Goal: Task Accomplishment & Management: Manage account settings

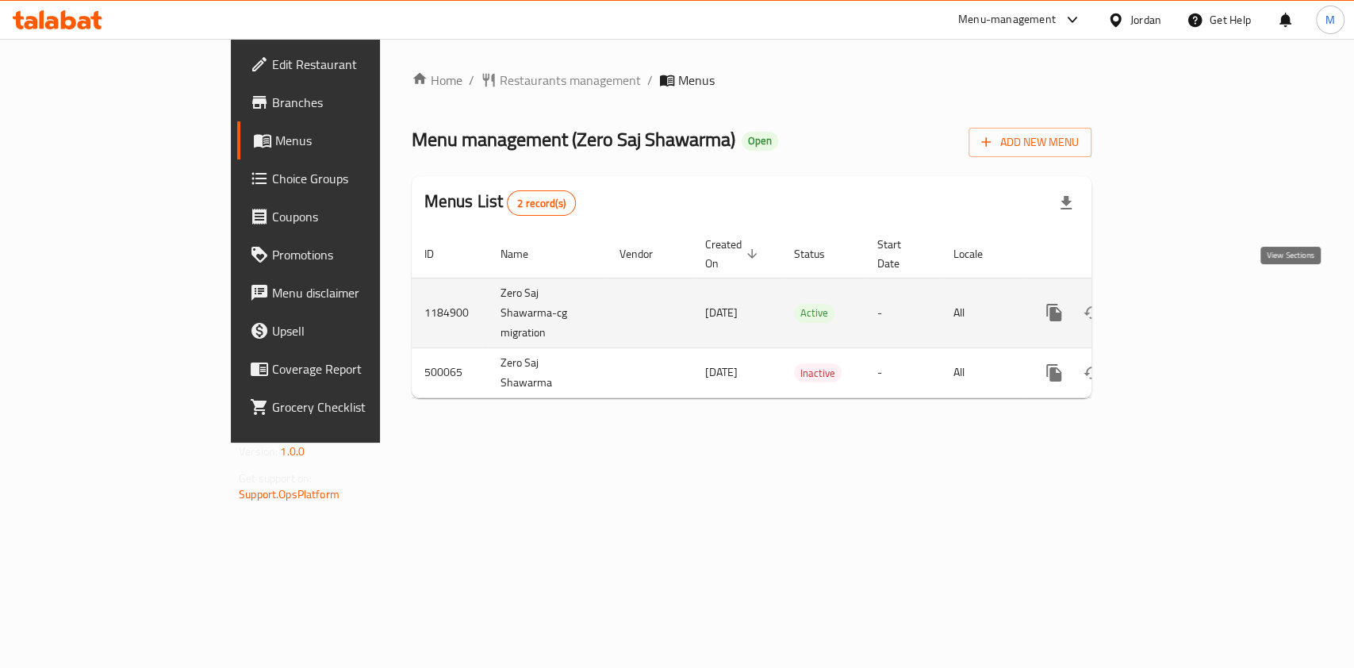
click at [1175, 305] on icon "enhanced table" at bounding box center [1168, 312] width 14 height 14
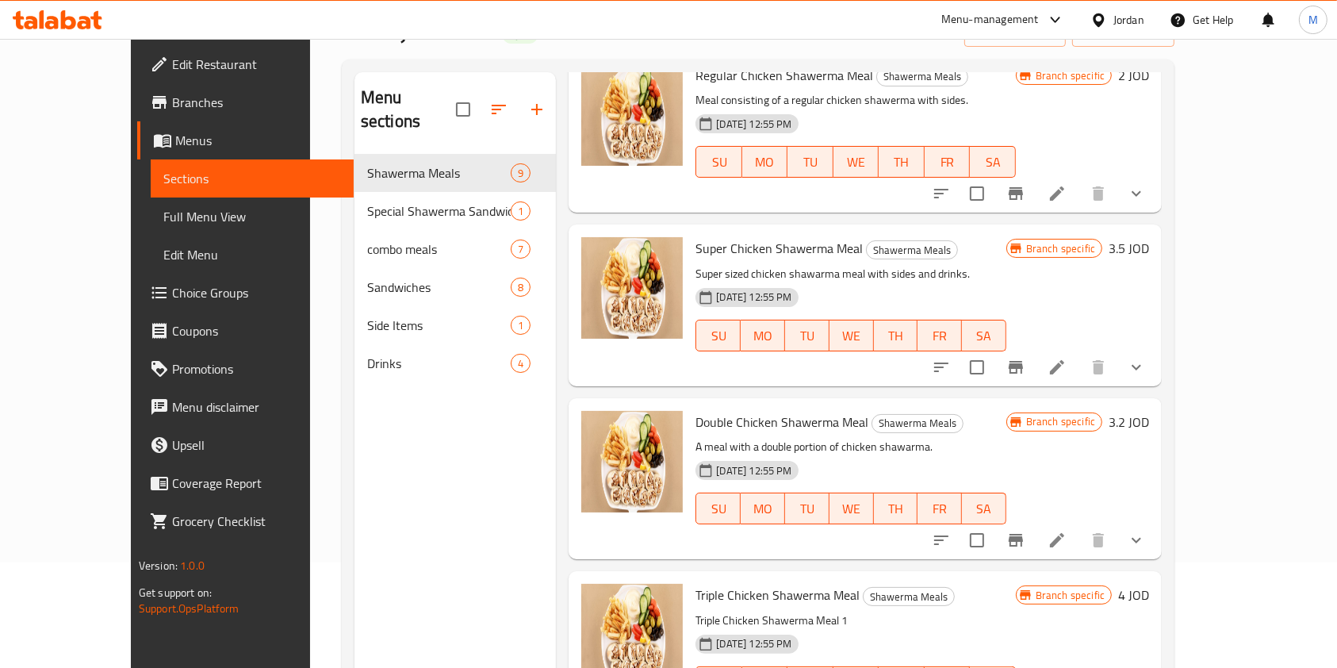
scroll to position [105, 0]
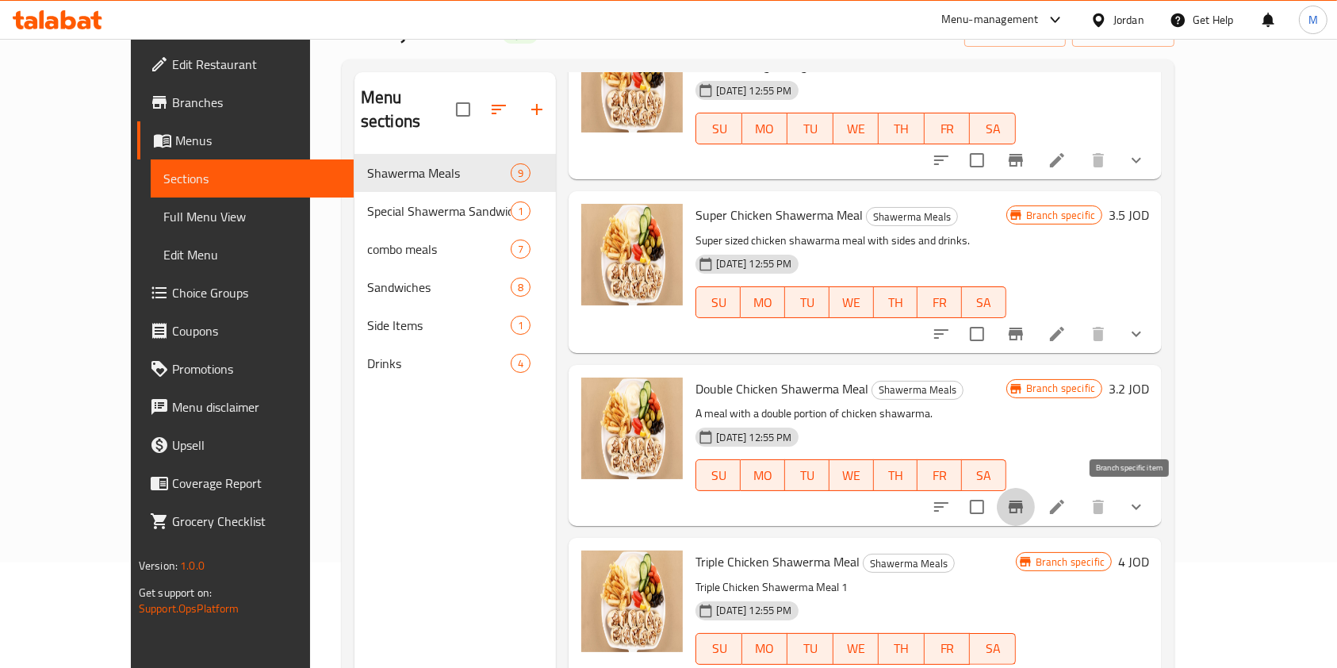
click at [1026, 515] on icon "Branch-specific-item" at bounding box center [1015, 506] width 19 height 19
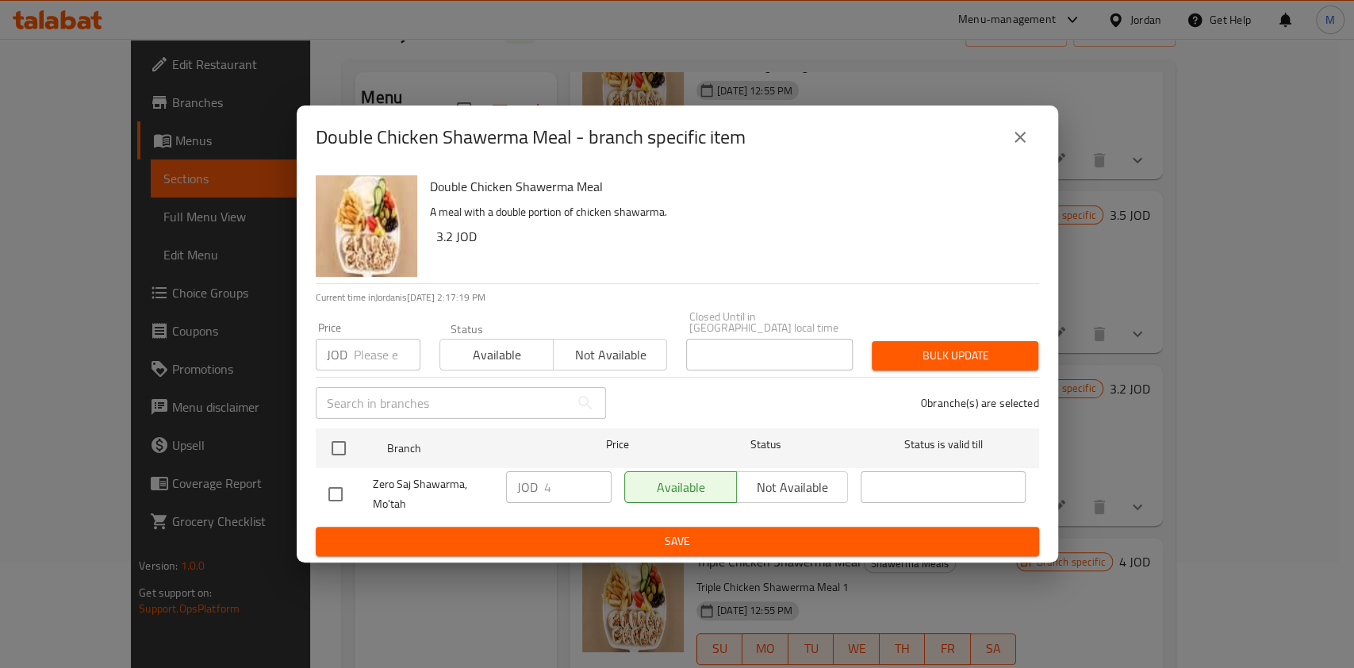
click at [327, 498] on input "checkbox" at bounding box center [335, 493] width 33 height 33
checkbox input "true"
click at [564, 491] on input "4" at bounding box center [577, 487] width 67 height 32
type input "4.5"
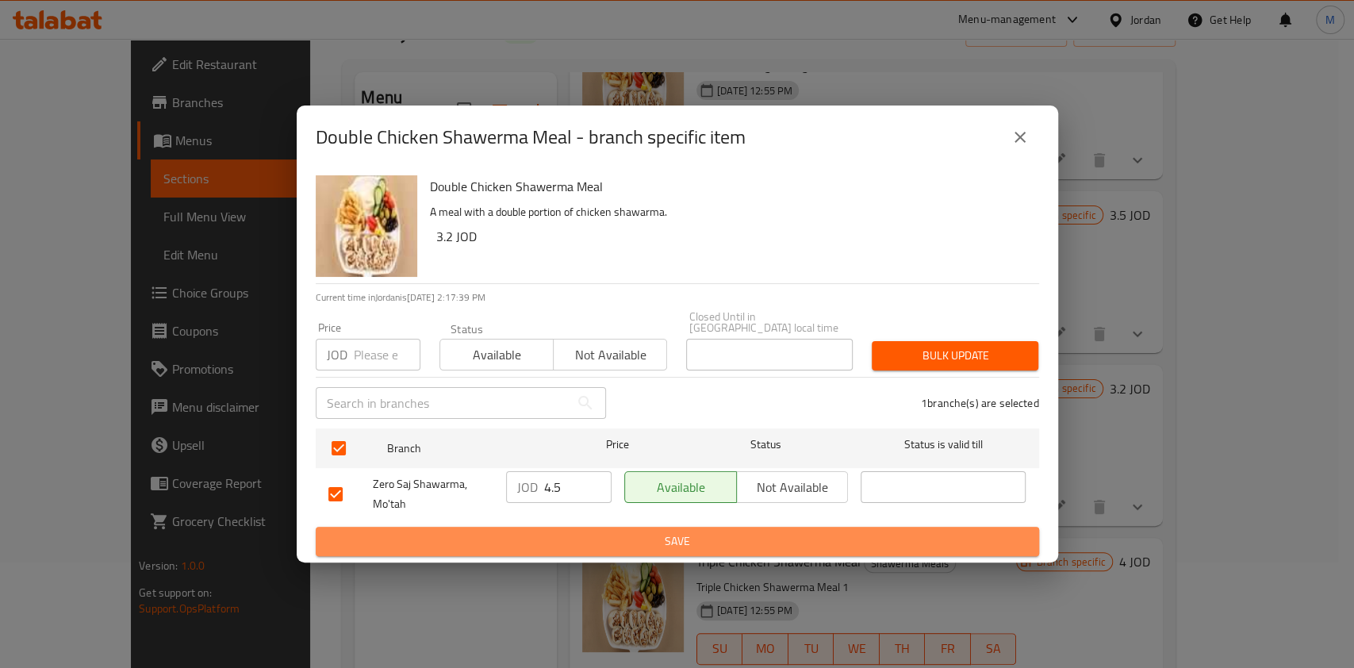
click at [581, 543] on span "Save" at bounding box center [677, 541] width 698 height 20
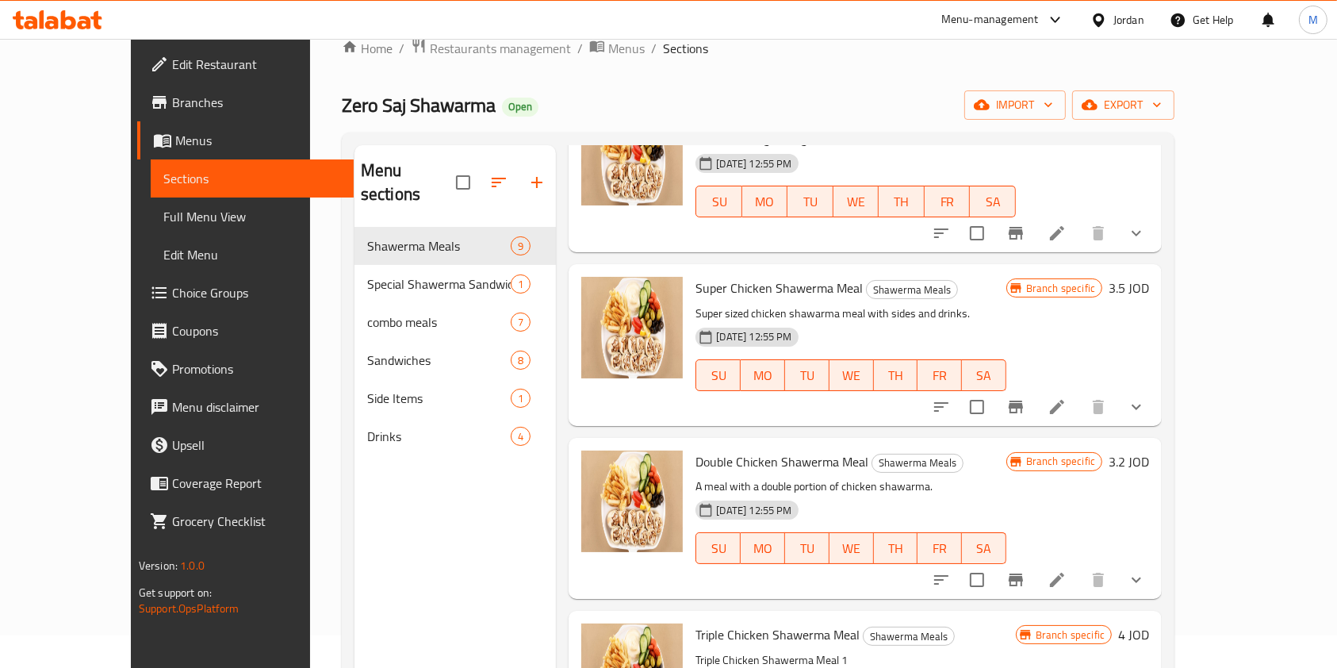
scroll to position [0, 0]
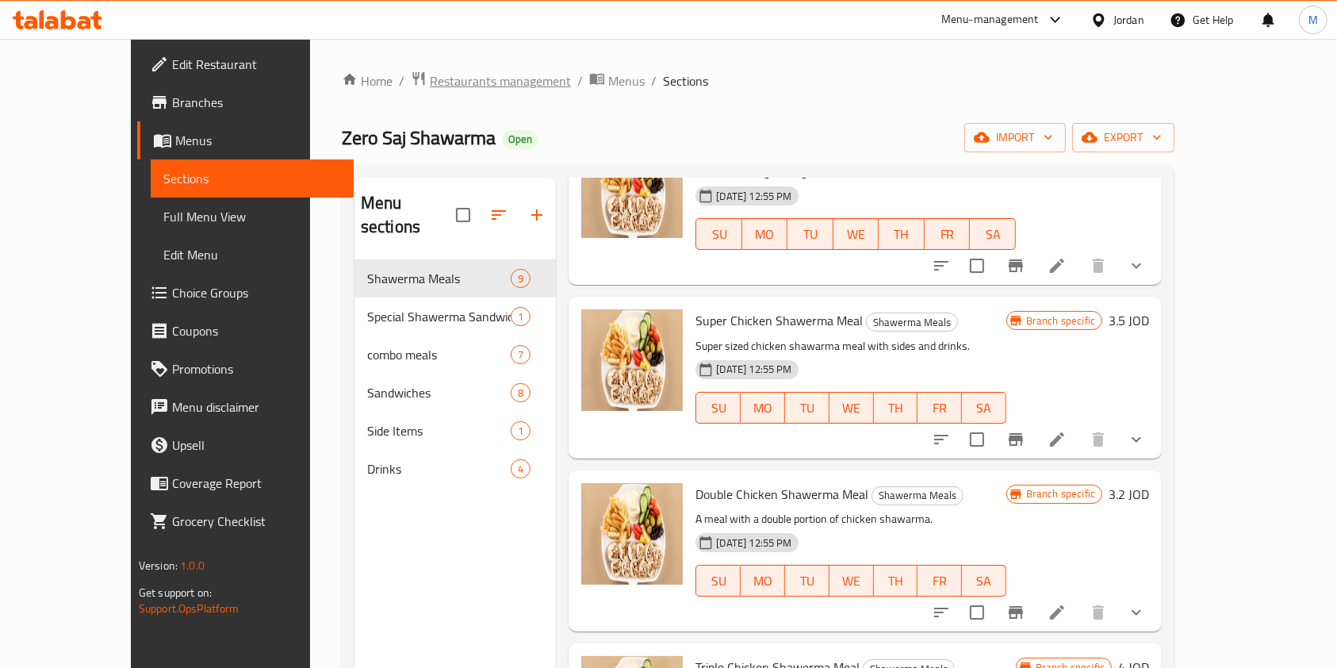
click at [465, 81] on span "Restaurants management" at bounding box center [500, 80] width 141 height 19
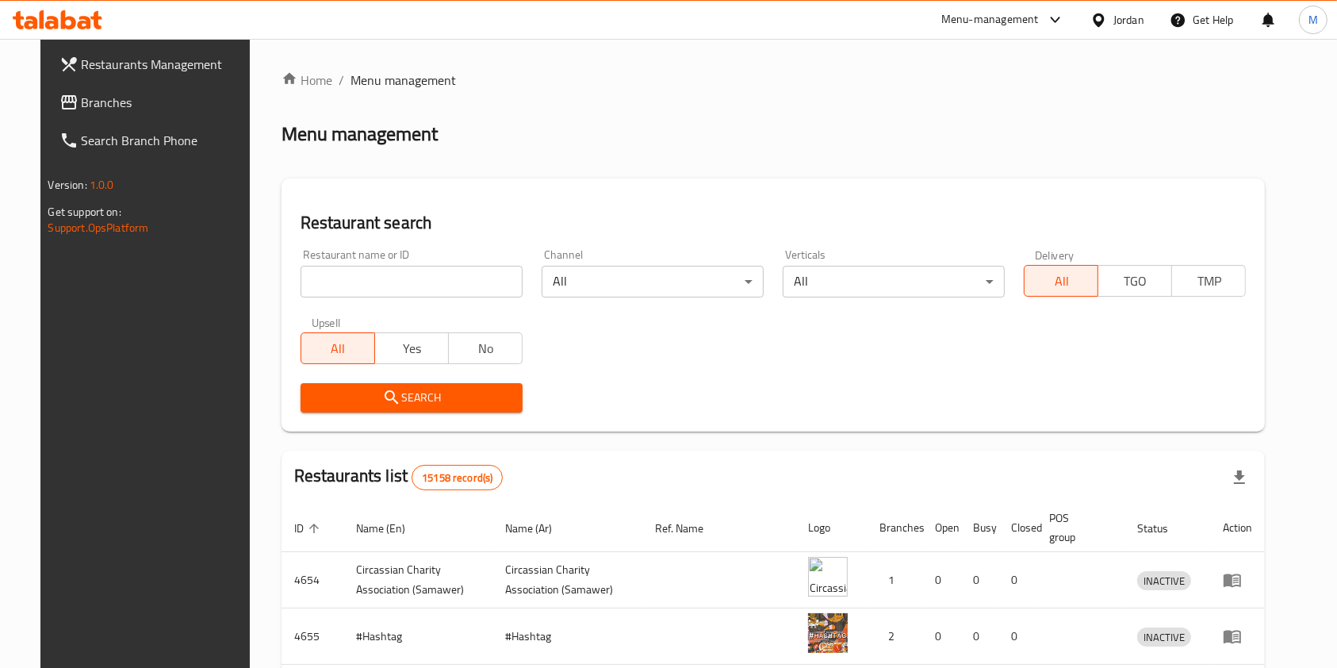
click at [420, 274] on input "search" at bounding box center [412, 282] width 222 height 32
type input "الخيام"
click button "Search" at bounding box center [412, 397] width 222 height 29
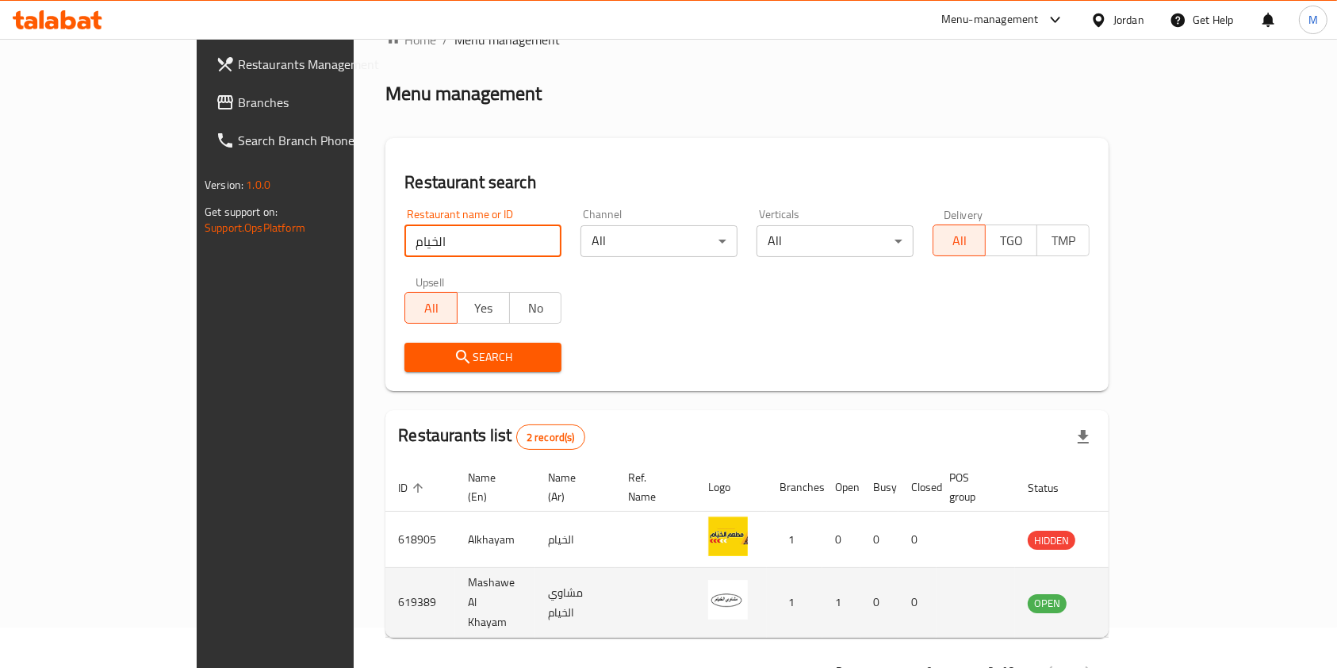
scroll to position [63, 0]
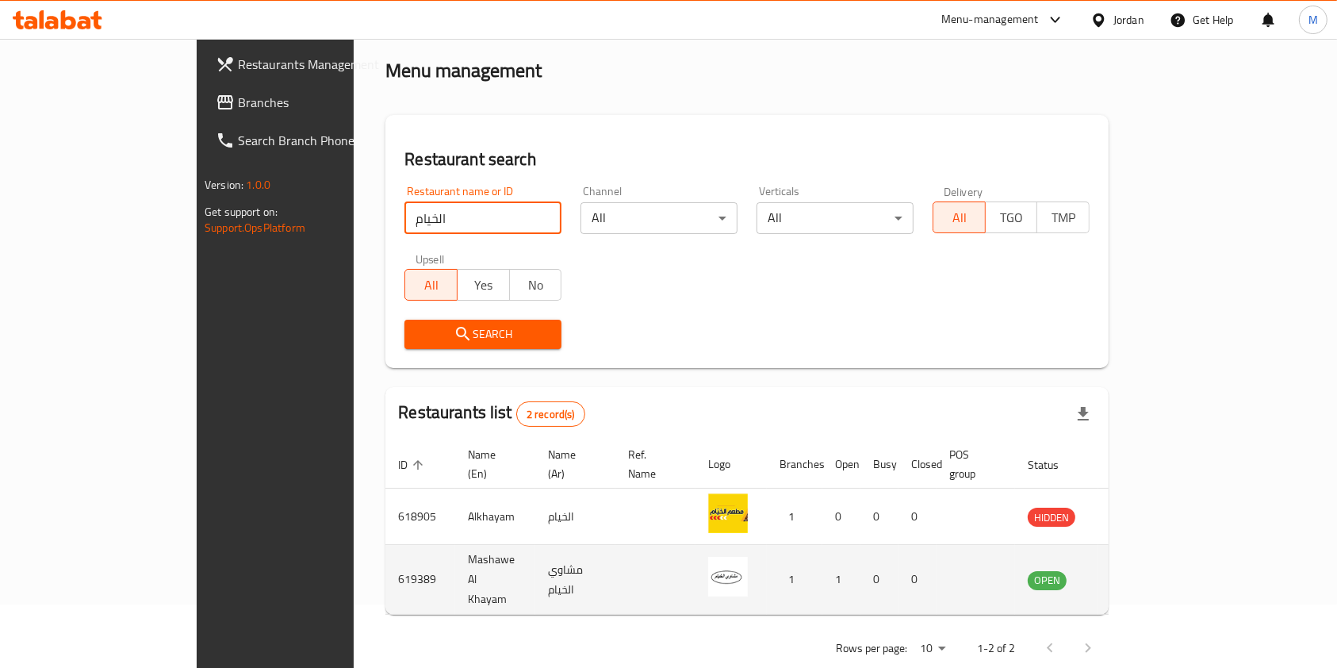
click at [455, 545] on td "Mashawe Al Khayam" at bounding box center [495, 580] width 80 height 70
copy td "Mashawe Al Khayam"
click at [385, 556] on td "619389" at bounding box center [420, 580] width 70 height 70
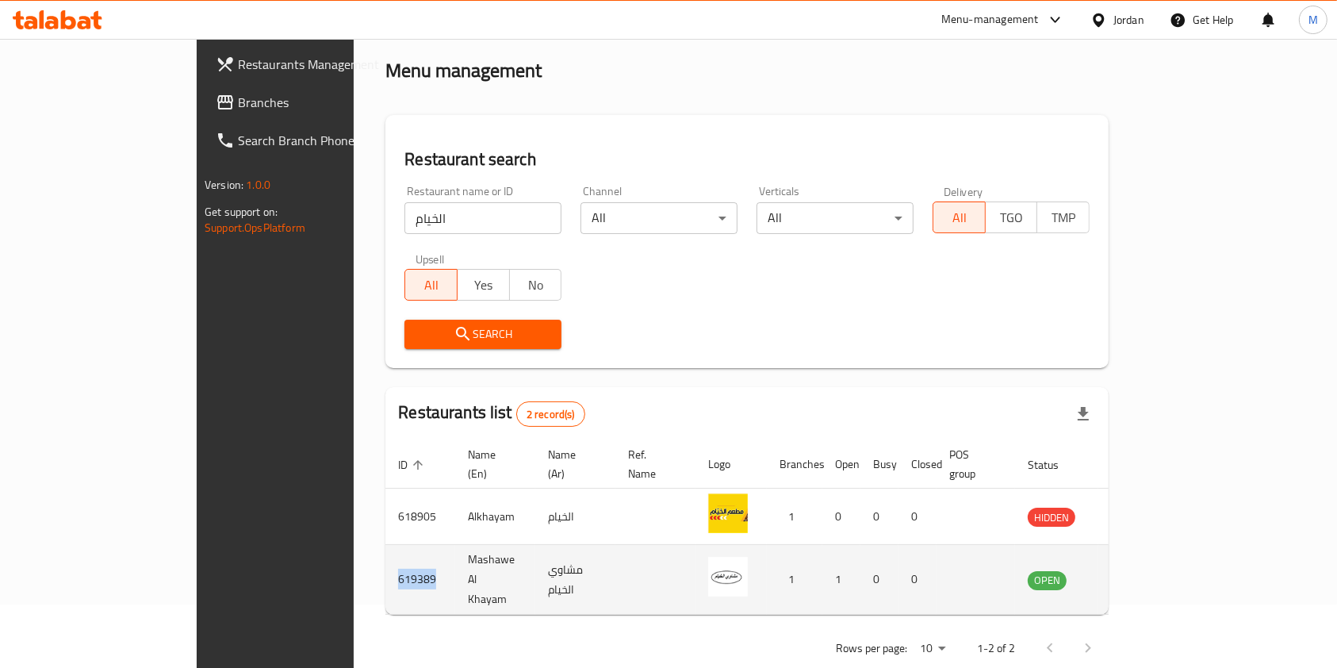
click at [385, 556] on td "619389" at bounding box center [420, 580] width 70 height 70
copy td "619389"
click at [1153, 563] on td "enhanced table" at bounding box center [1125, 580] width 55 height 70
click at [1130, 570] on icon "enhanced table" at bounding box center [1120, 579] width 19 height 19
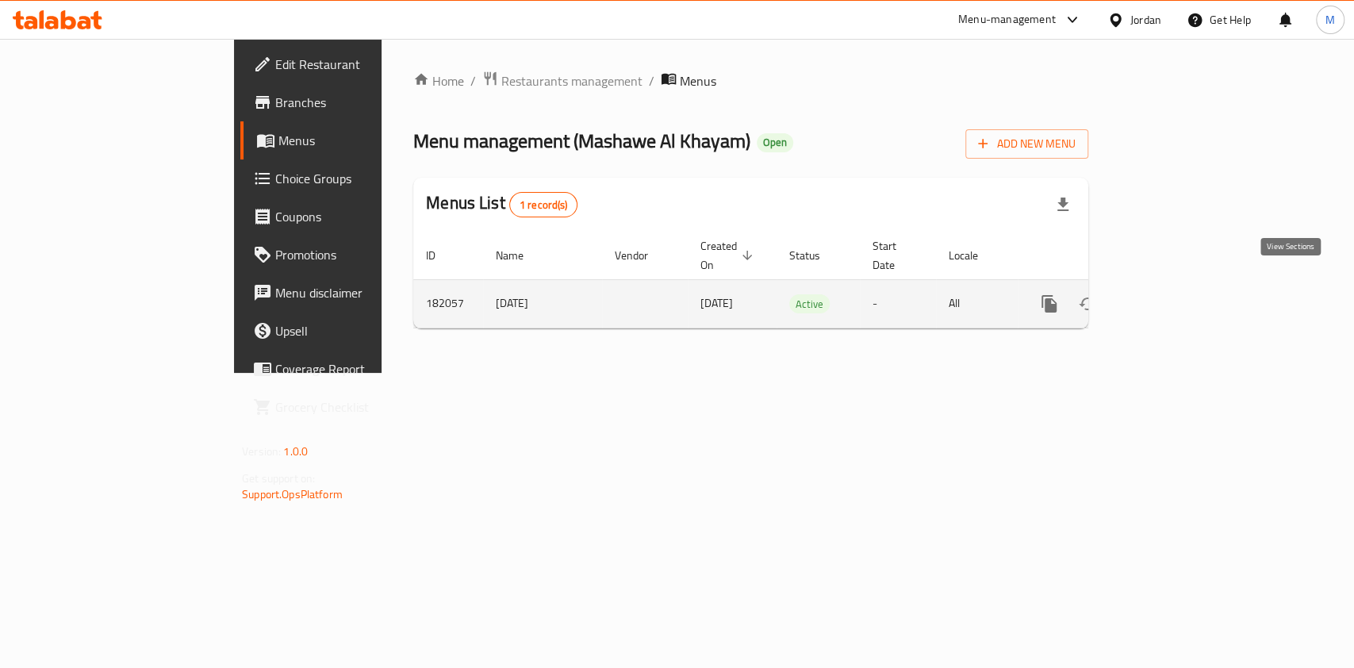
click at [1183, 287] on link "enhanced table" at bounding box center [1163, 304] width 38 height 38
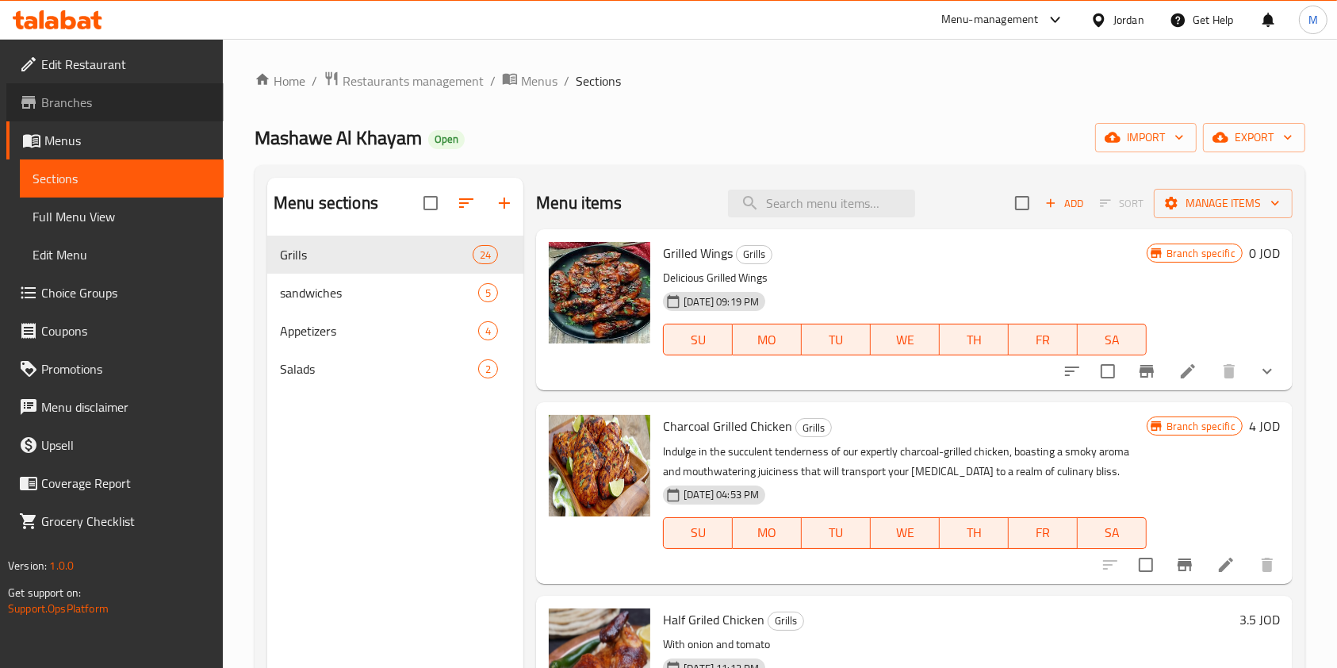
click at [184, 117] on link "Branches" at bounding box center [114, 102] width 217 height 38
